Goal: Information Seeking & Learning: Learn about a topic

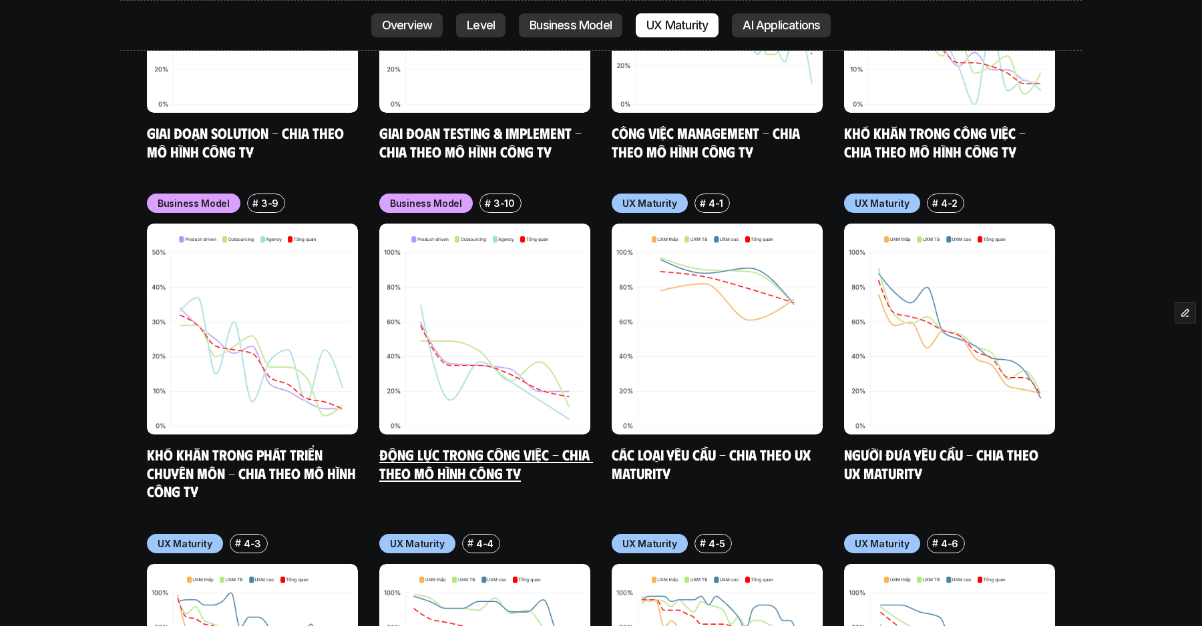
scroll to position [6122, 0]
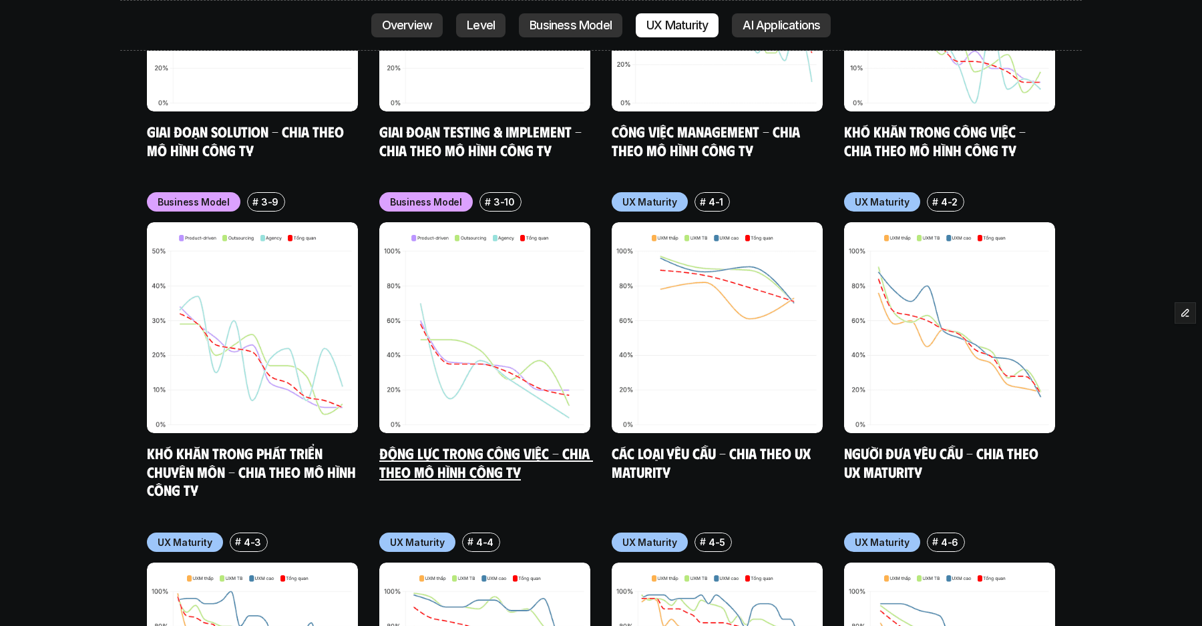
click at [451, 258] on img at bounding box center [484, 327] width 211 height 211
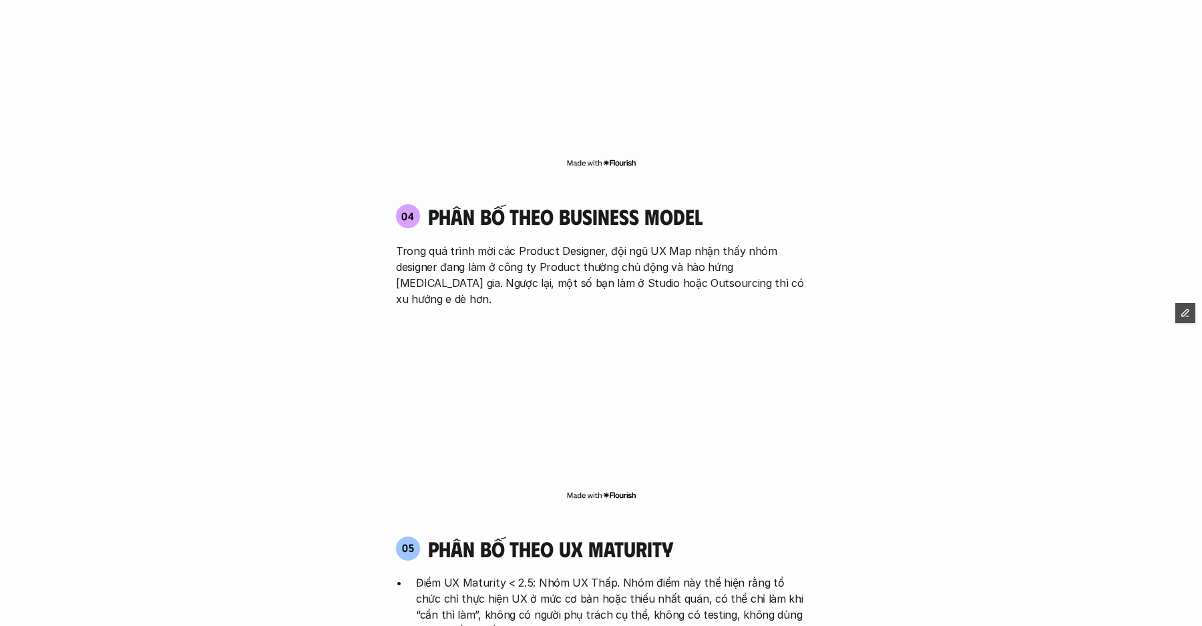
scroll to position [2710, 0]
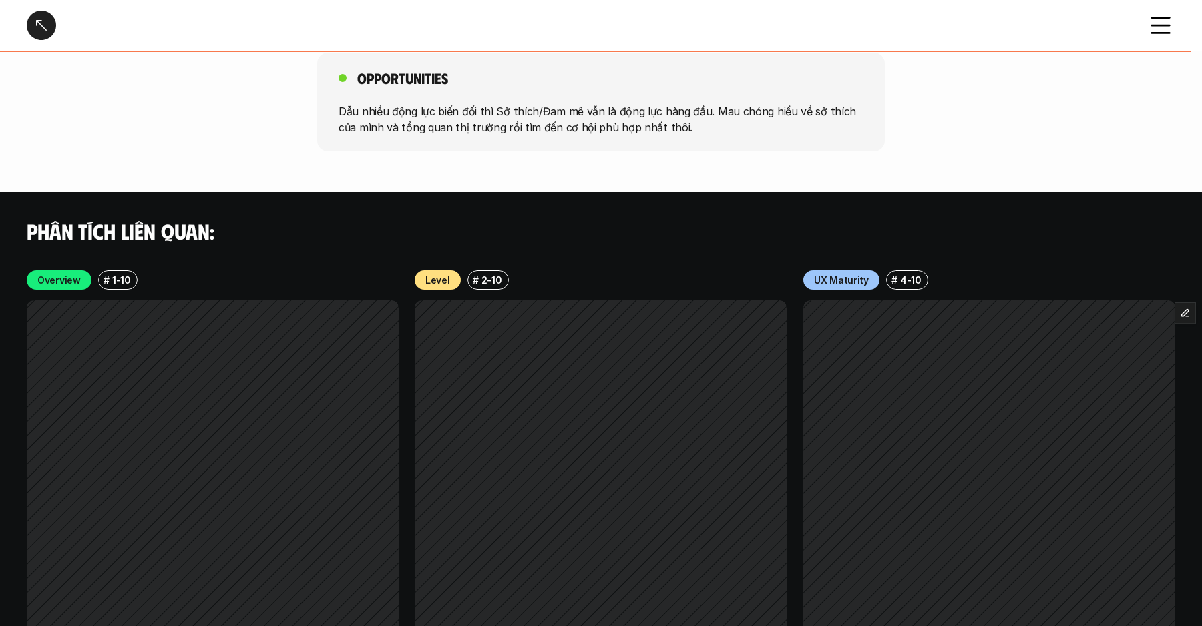
scroll to position [2434, 0]
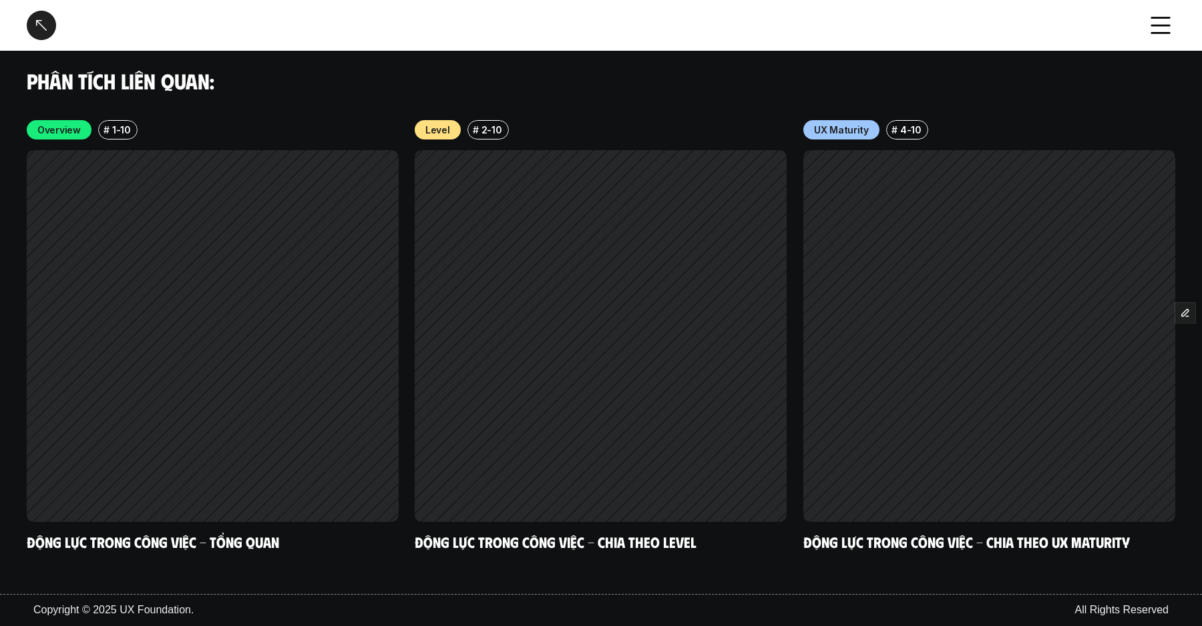
click at [45, 29] on div at bounding box center [41, 25] width 29 height 29
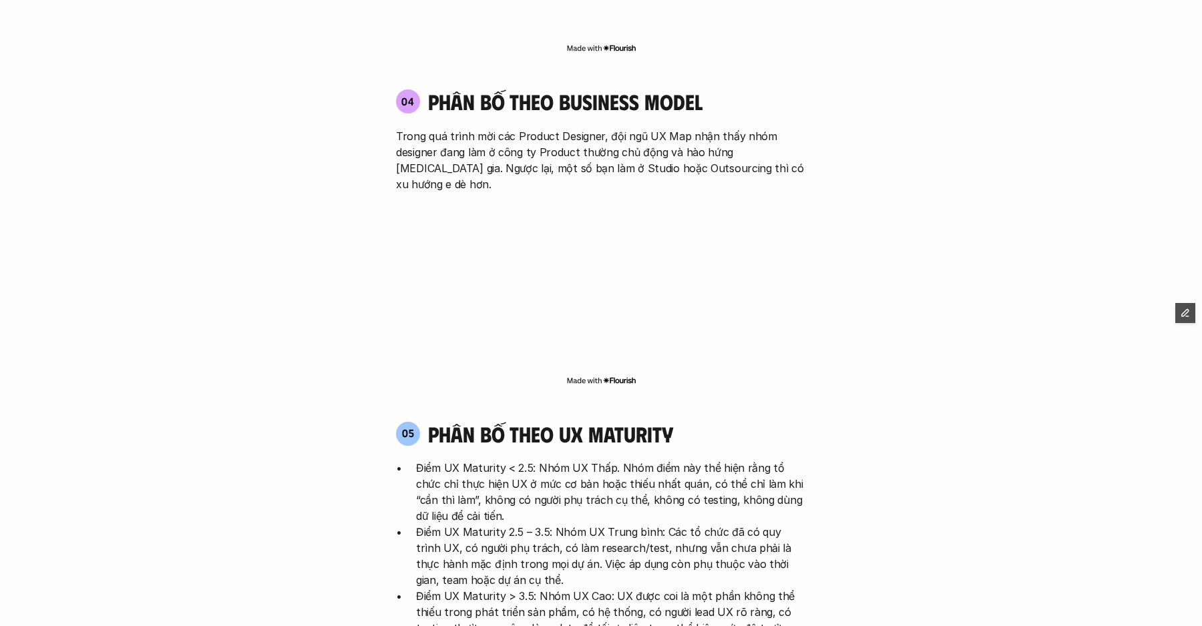
scroll to position [3844, 0]
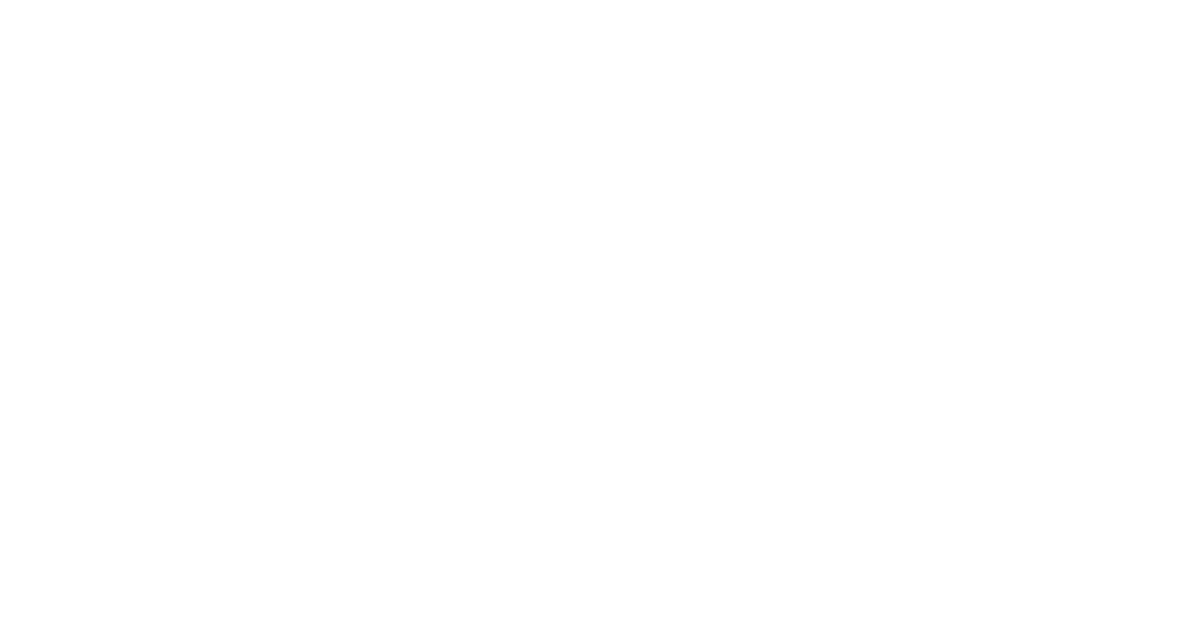
scroll to position [3844, 0]
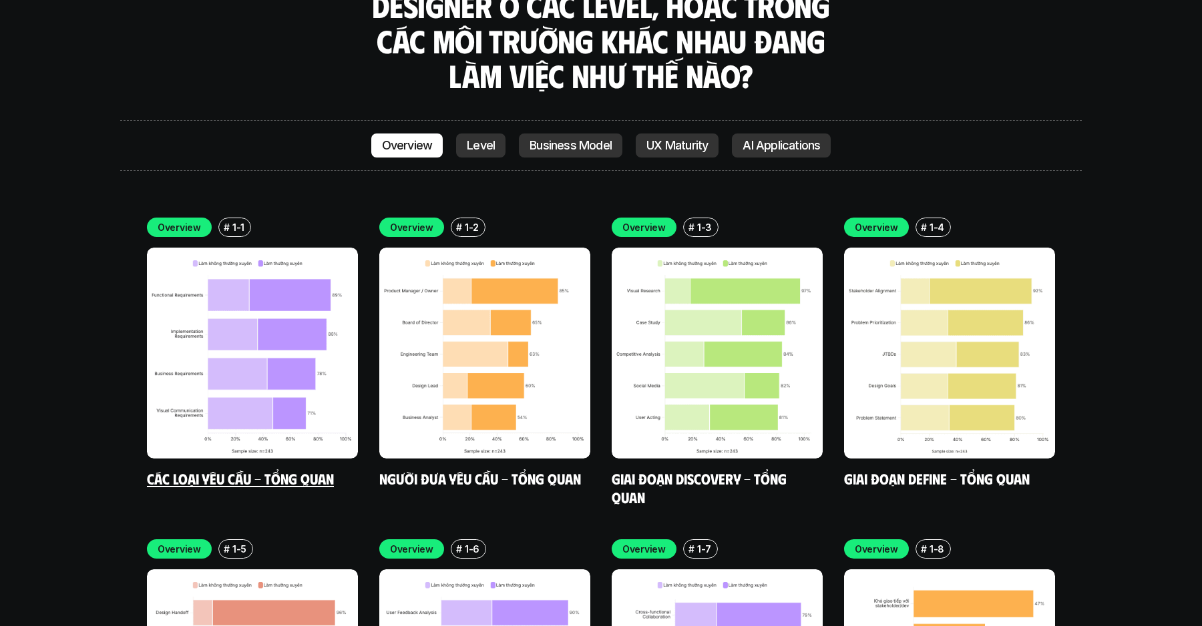
click at [339, 248] on img at bounding box center [252, 353] width 211 height 211
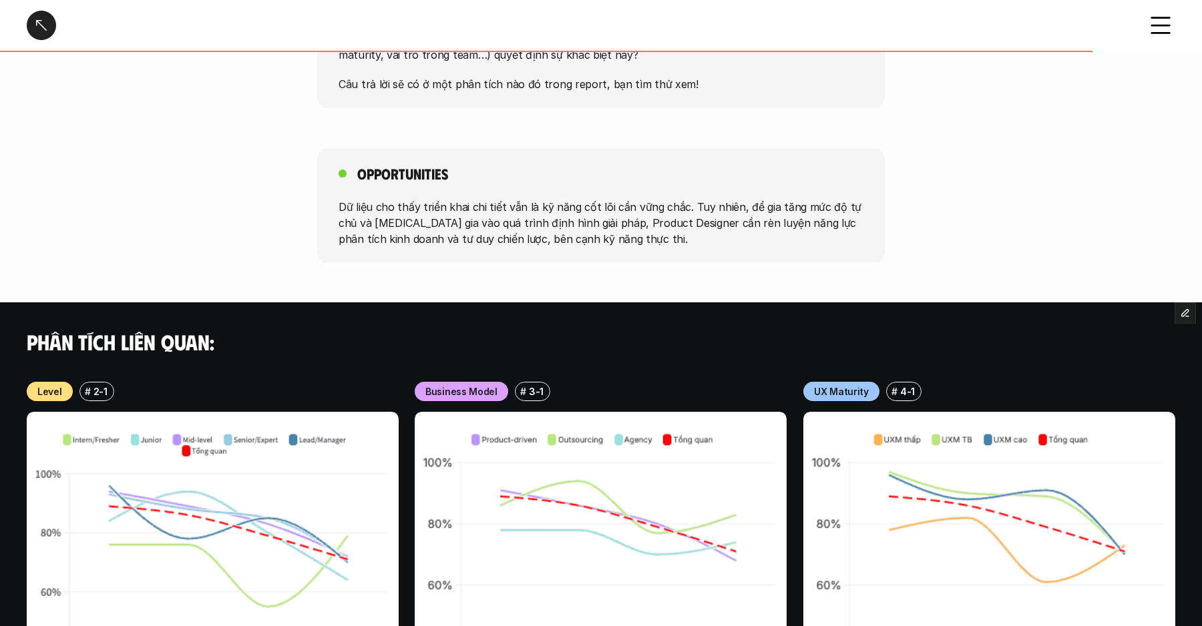
scroll to position [1068, 0]
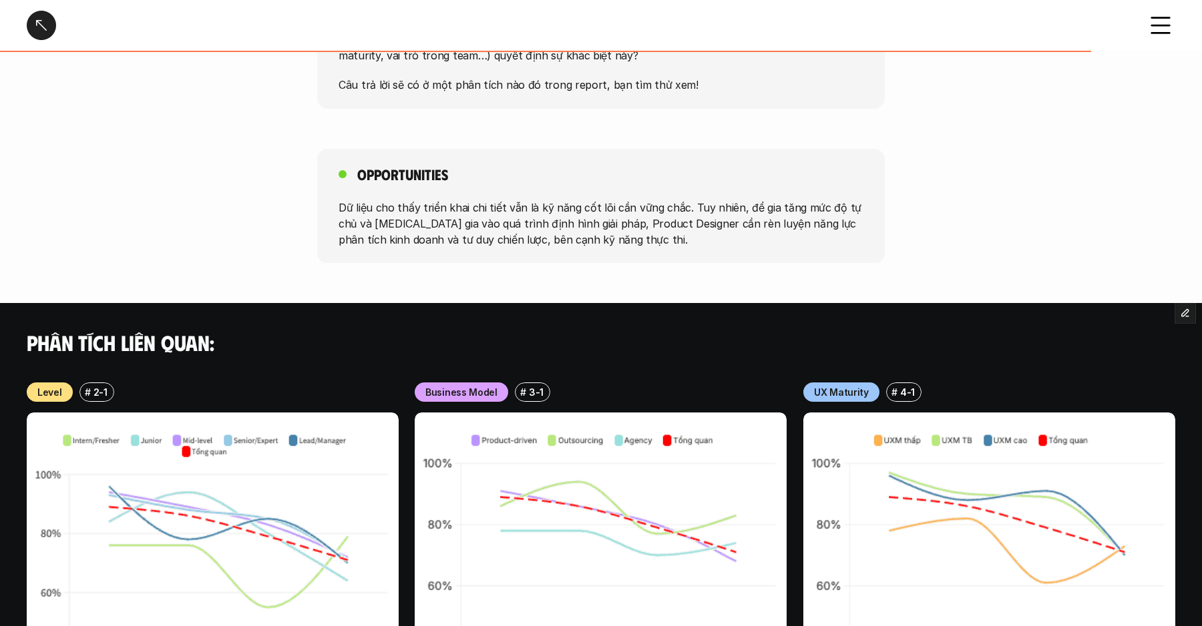
click at [532, 303] on div "Phân tích liên quan:" at bounding box center [601, 342] width 1202 height 79
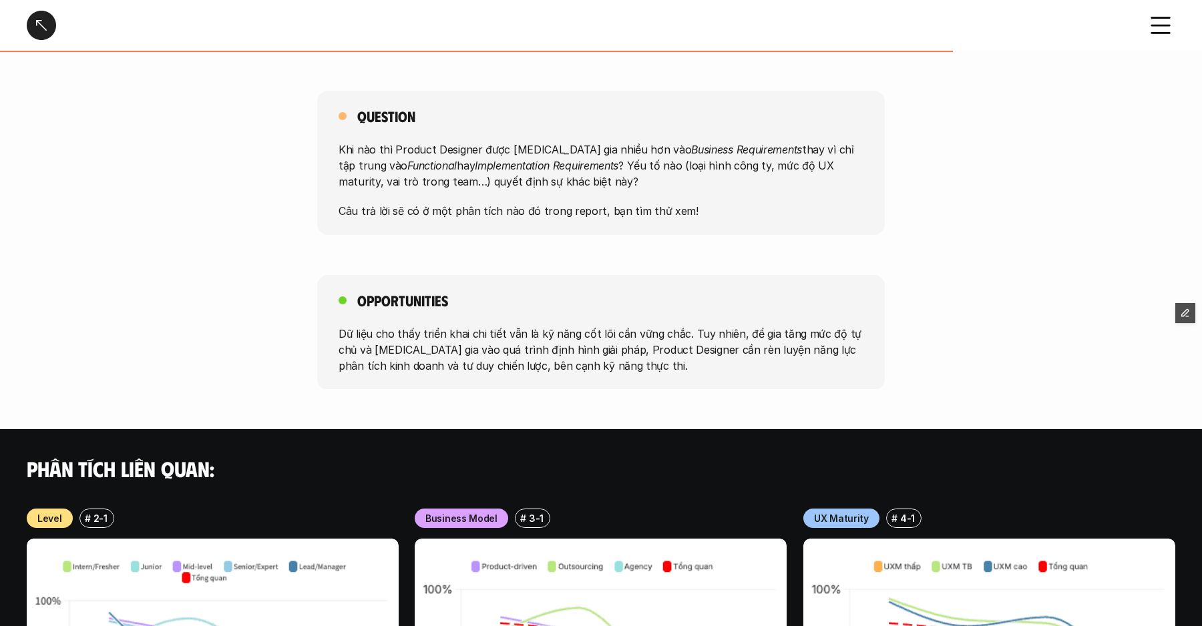
scroll to position [943, 0]
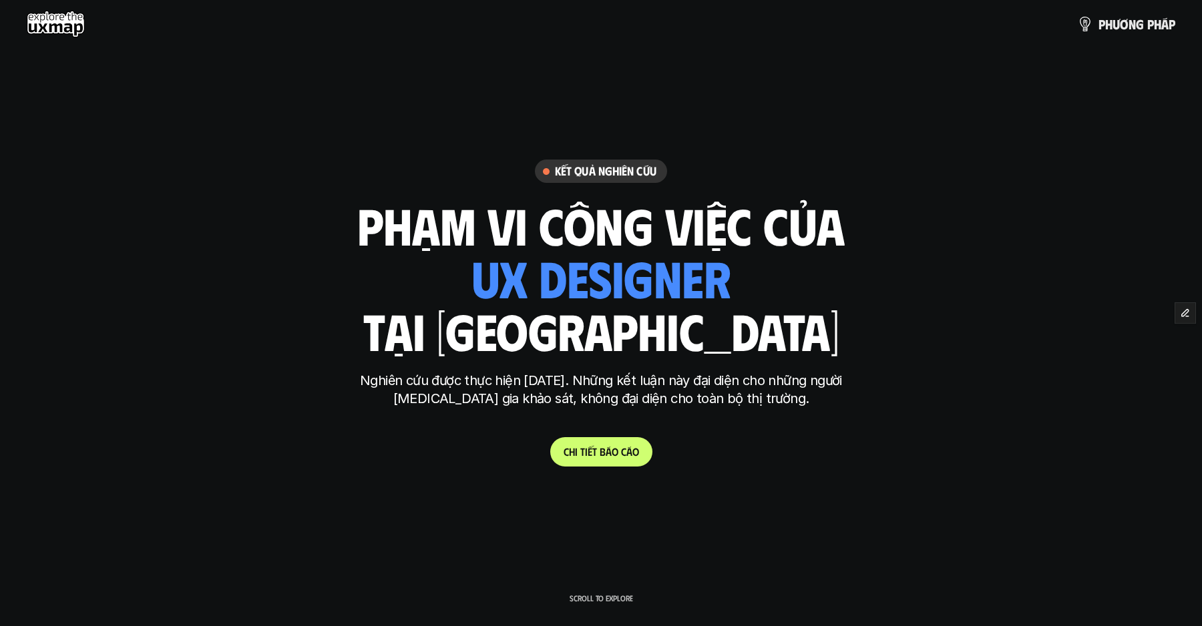
scroll to position [1, 0]
